Goal: Information Seeking & Learning: Learn about a topic

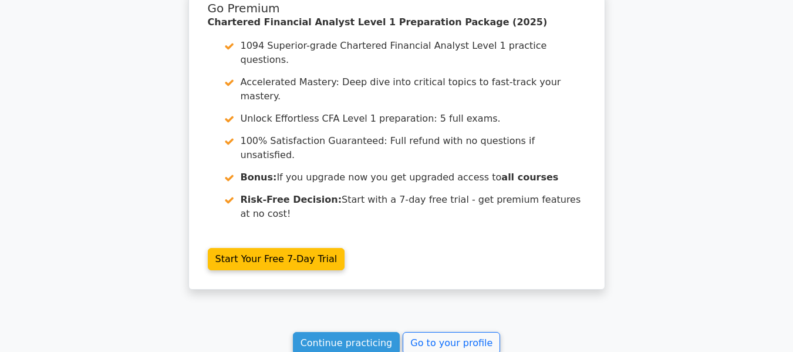
scroll to position [1973, 0]
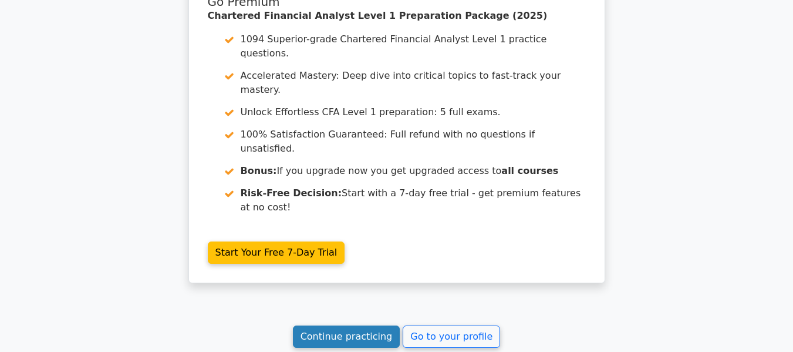
click at [366, 325] on link "Continue practicing" at bounding box center [346, 336] width 107 height 22
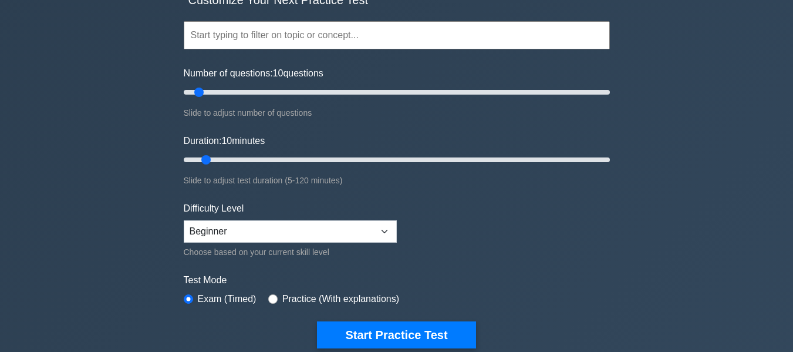
scroll to position [176, 0]
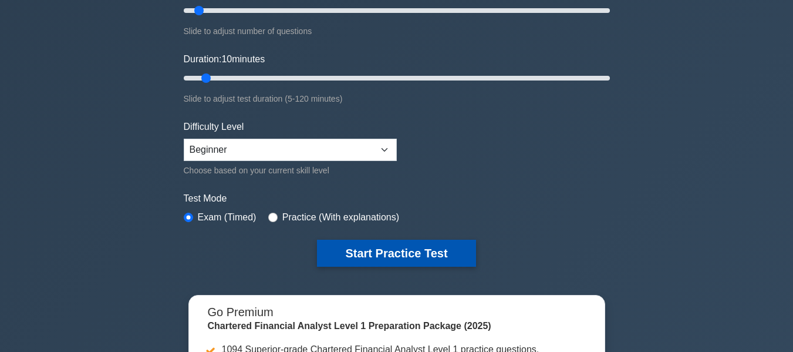
click at [390, 258] on button "Start Practice Test" at bounding box center [396, 252] width 158 height 27
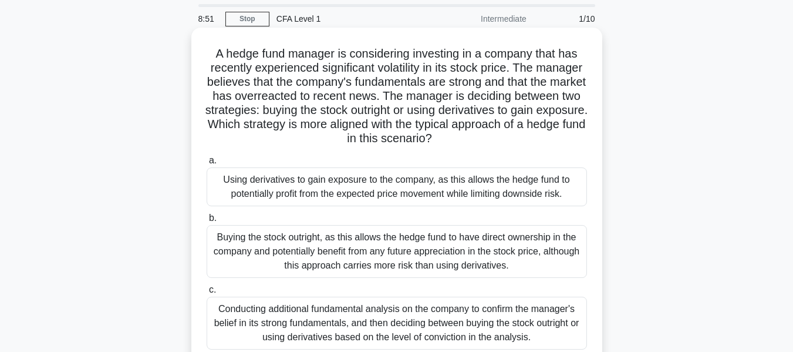
scroll to position [59, 0]
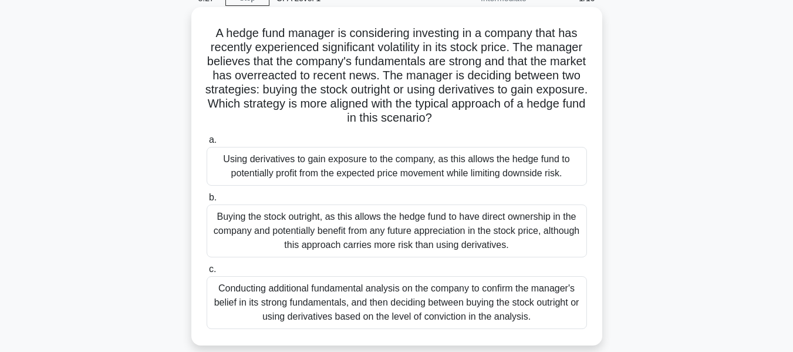
click at [435, 299] on div "Conducting additional fundamental analysis on the company to confirm the manage…" at bounding box center [397, 302] width 380 height 53
click at [207, 273] on input "c. Conducting additional fundamental analysis on the company to confirm the man…" at bounding box center [207, 269] width 0 height 8
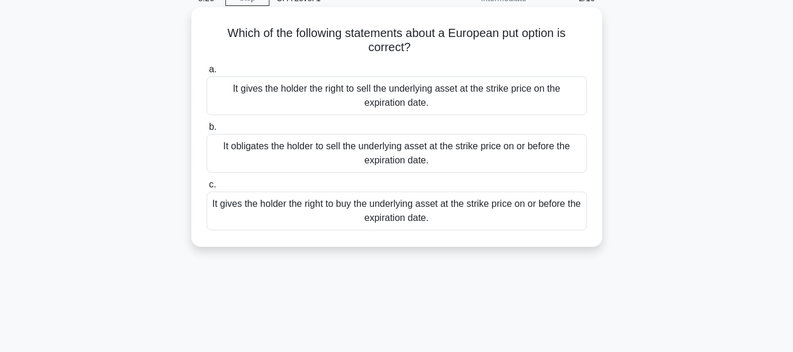
scroll to position [0, 0]
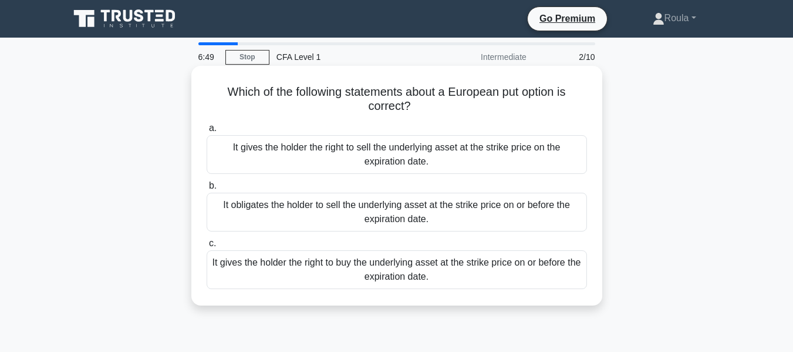
click at [363, 268] on div "It gives the holder the right to buy the underlying asset at the strike price o…" at bounding box center [397, 269] width 380 height 39
click at [207, 247] on input "c. It gives the holder the right to buy the underlying asset at the strike pric…" at bounding box center [207, 243] width 0 height 8
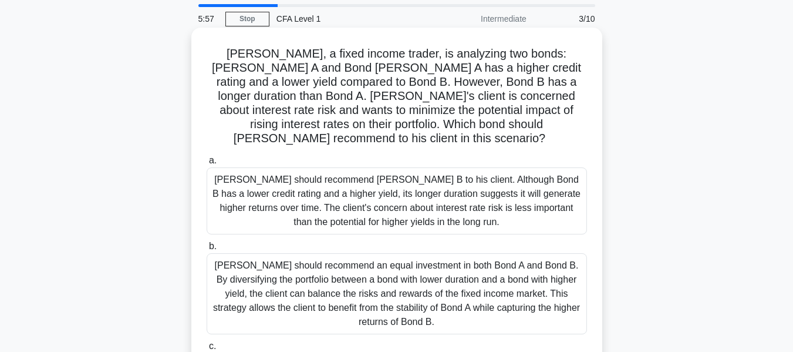
scroll to position [59, 0]
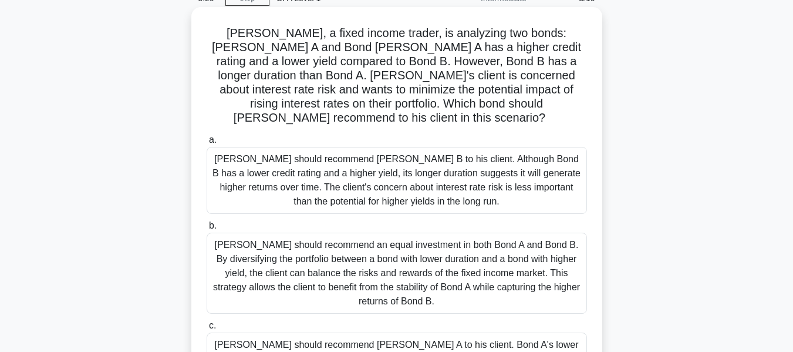
click at [333, 241] on div "Tom should recommend an equal investment in both Bond A and Bond B. By diversif…" at bounding box center [397, 272] width 380 height 81
click at [207, 230] on input "b. Tom should recommend an equal investment in both Bond A and Bond B. By diver…" at bounding box center [207, 226] width 0 height 8
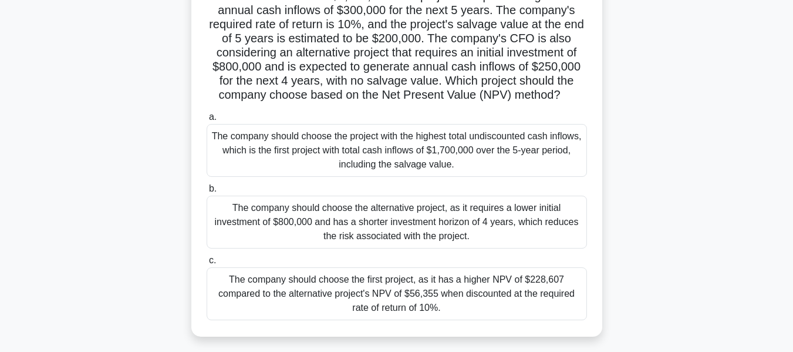
scroll to position [117, 0]
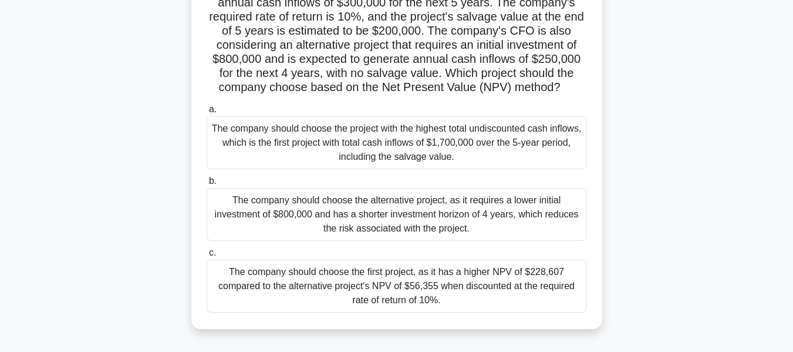
click at [341, 227] on div "The company should choose the alternative project, as it requires a lower initi…" at bounding box center [397, 214] width 380 height 53
click at [207, 185] on input "b. The company should choose the alternative project, as it requires a lower in…" at bounding box center [207, 181] width 0 height 8
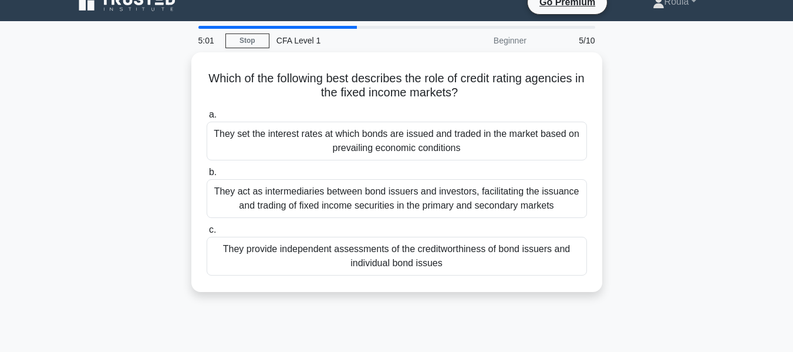
scroll to position [0, 0]
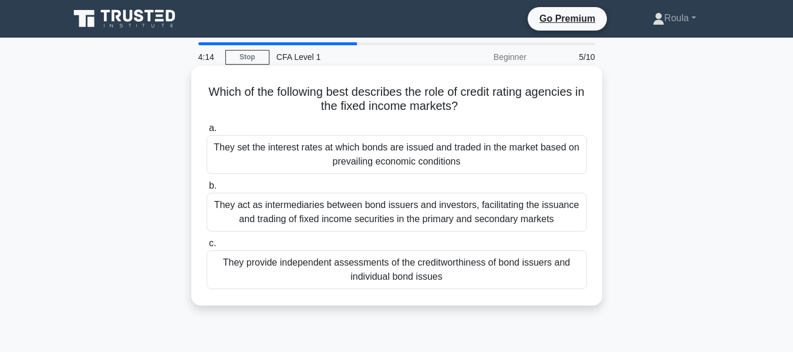
click at [433, 199] on div "They act as intermediaries between bond issuers and investors, facilitating the…" at bounding box center [397, 212] width 380 height 39
click at [207, 190] on input "b. They act as intermediaries between bond issuers and investors, facilitating …" at bounding box center [207, 186] width 0 height 8
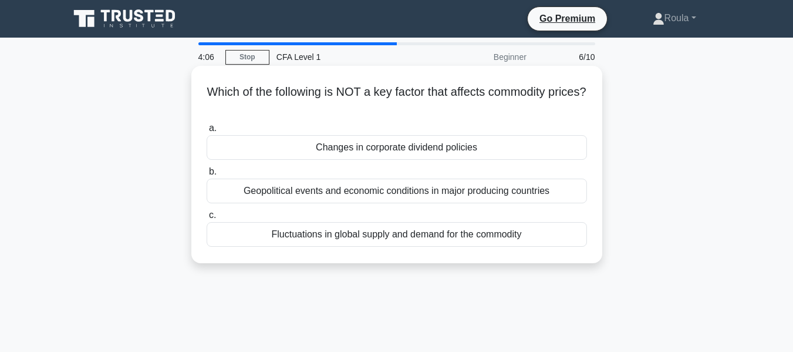
click at [433, 193] on div "Geopolitical events and economic conditions in major producing countries" at bounding box center [397, 190] width 380 height 25
click at [207, 176] on input "b. Geopolitical events and economic conditions in major producing countries" at bounding box center [207, 172] width 0 height 8
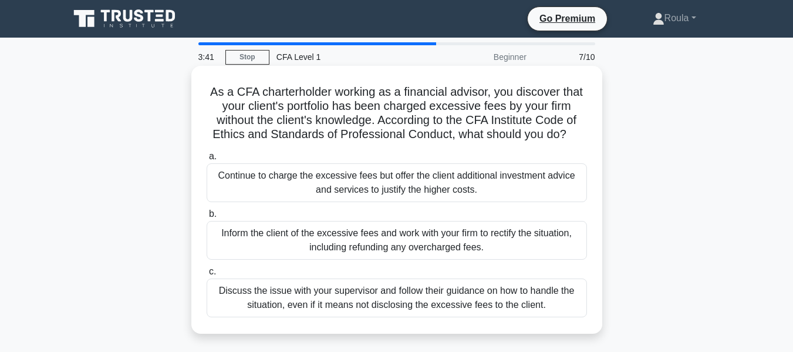
click at [457, 306] on div "Discuss the issue with your supervisor and follow their guidance on how to hand…" at bounding box center [397, 297] width 380 height 39
click at [207, 275] on input "c. Discuss the issue with your supervisor and follow their guidance on how to h…" at bounding box center [207, 272] width 0 height 8
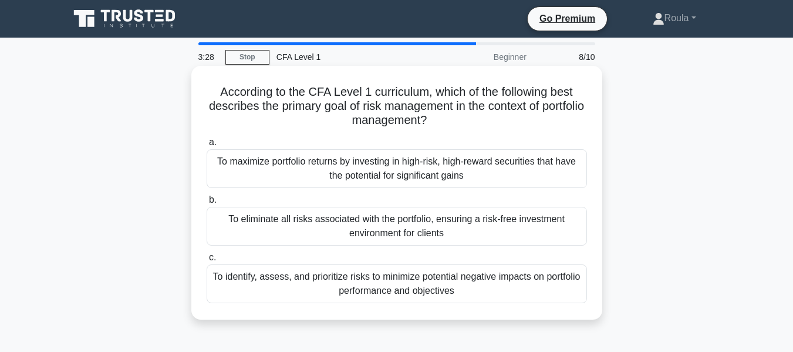
click at [448, 282] on div "To identify, assess, and prioritize risks to minimize potential negative impact…" at bounding box center [397, 283] width 380 height 39
click at [207, 261] on input "c. To identify, assess, and prioritize risks to minimize potential negative imp…" at bounding box center [207, 258] width 0 height 8
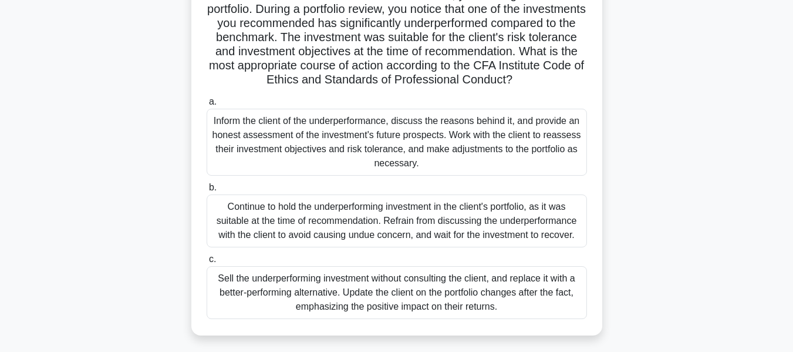
scroll to position [117, 0]
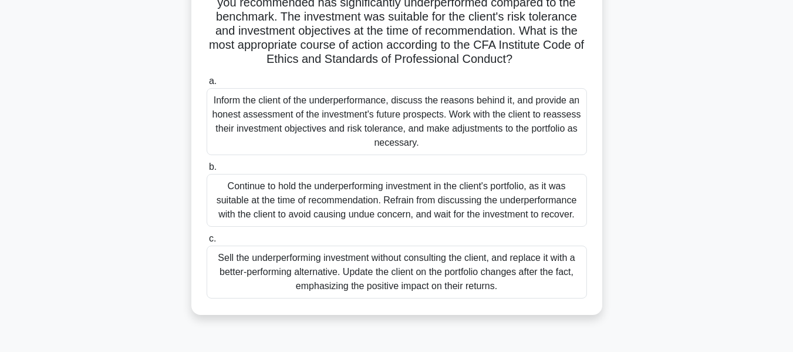
click at [468, 137] on div "Inform the client of the underperformance, discuss the reasons behind it, and p…" at bounding box center [397, 121] width 380 height 67
click at [207, 85] on input "a. Inform the client of the underperformance, discuss the reasons behind it, an…" at bounding box center [207, 81] width 0 height 8
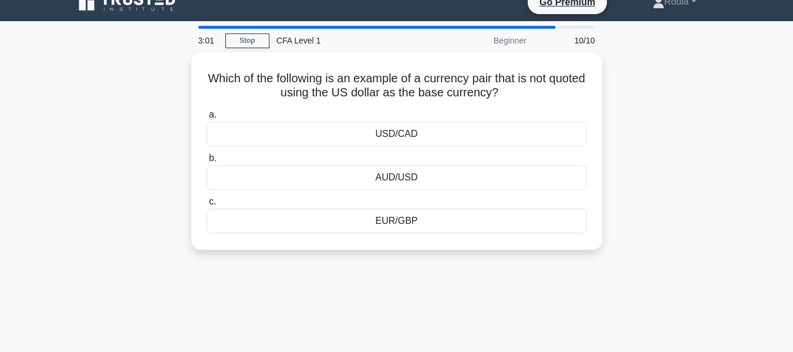
scroll to position [0, 0]
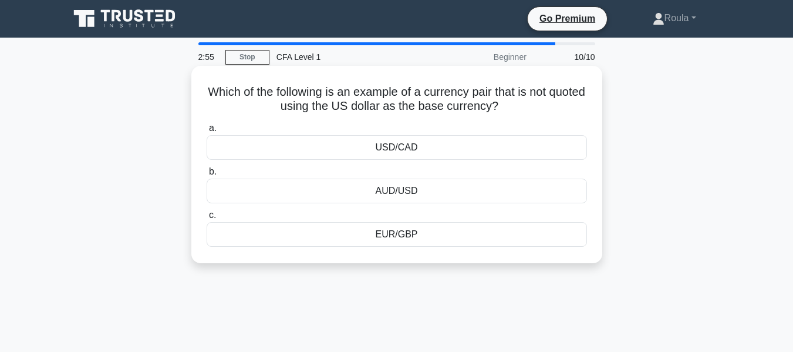
click at [454, 238] on div "EUR/GBP" at bounding box center [397, 234] width 380 height 25
click at [207, 219] on input "c. EUR/GBP" at bounding box center [207, 215] width 0 height 8
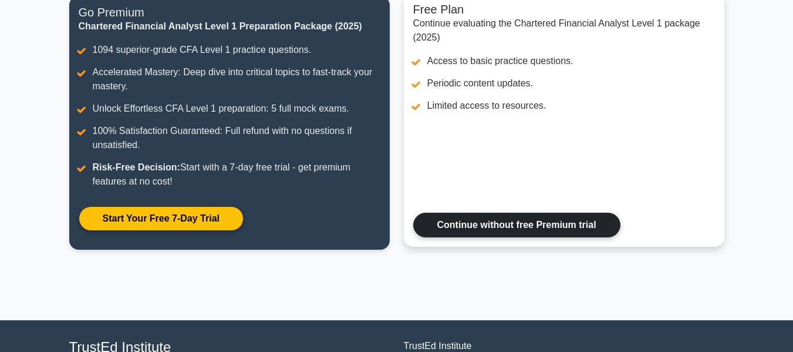
scroll to position [59, 0]
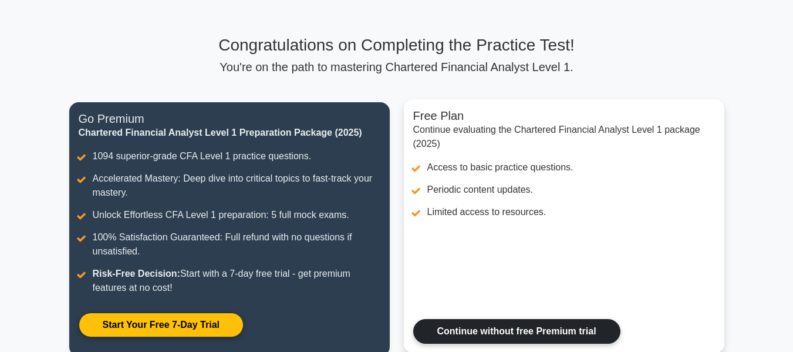
click at [511, 323] on link "Continue without free Premium trial" at bounding box center [516, 331] width 207 height 25
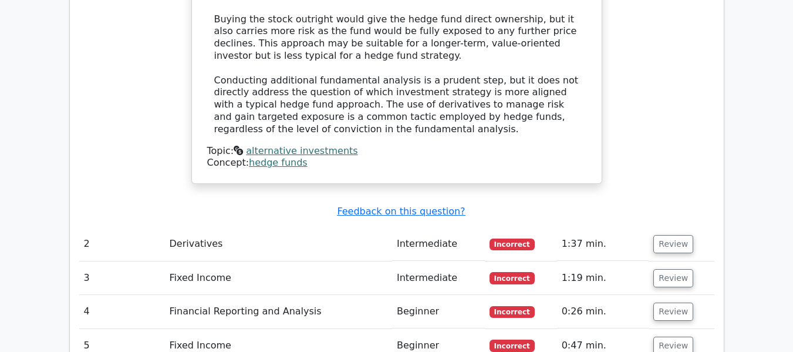
scroll to position [1644, 0]
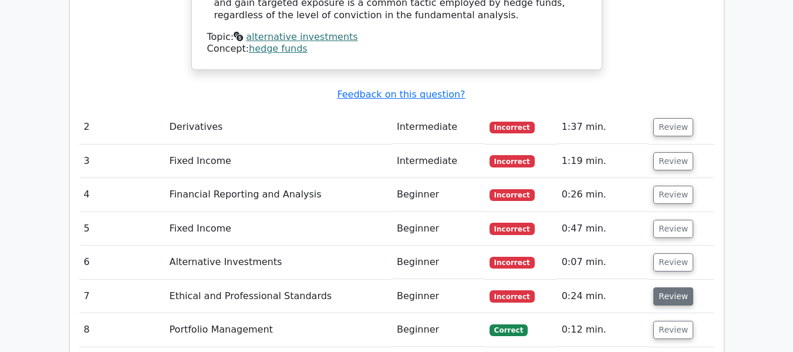
click at [663, 287] on button "Review" at bounding box center [673, 296] width 40 height 18
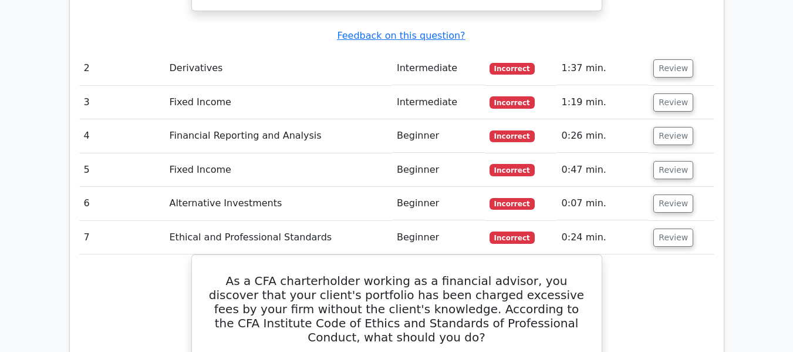
scroll to position [1761, 0]
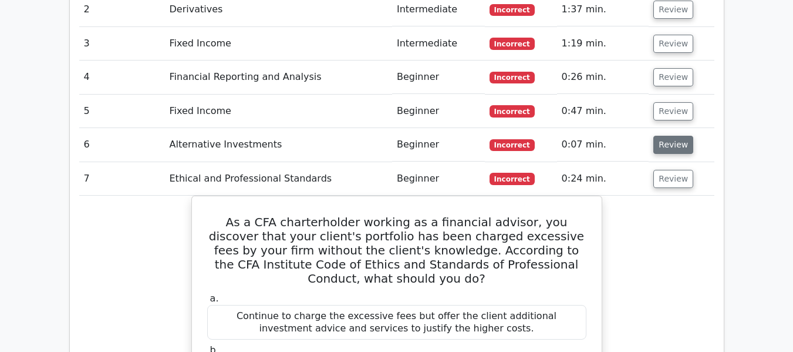
click at [671, 136] on button "Review" at bounding box center [673, 145] width 40 height 18
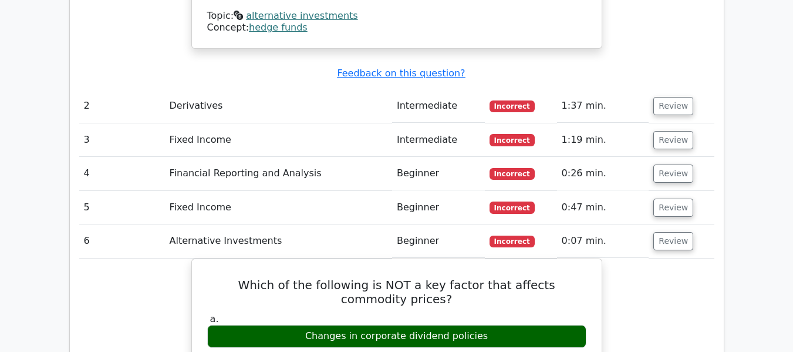
scroll to position [1644, 0]
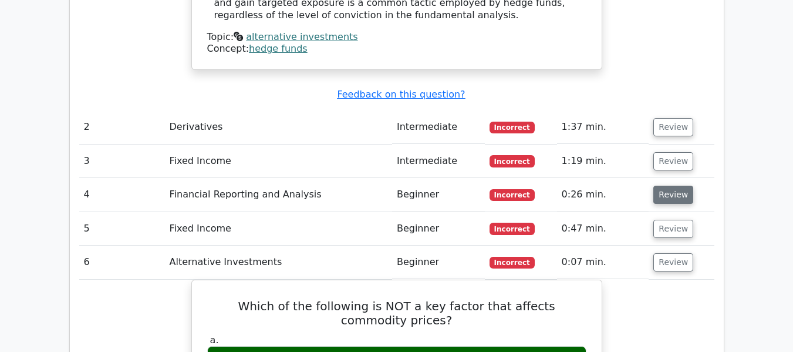
click at [674, 185] on button "Review" at bounding box center [673, 194] width 40 height 18
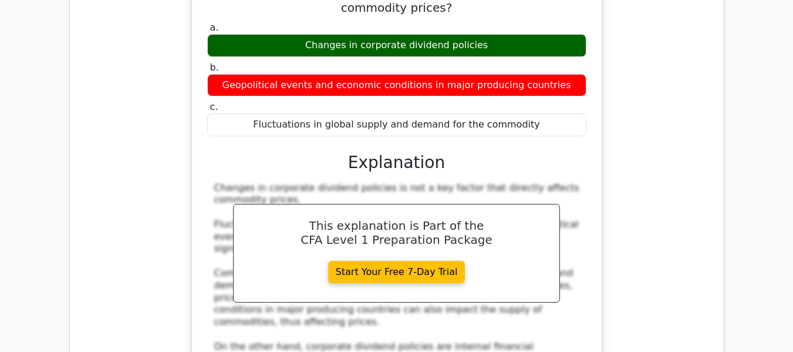
scroll to position [3228, 0]
